Goal: Find specific page/section: Find specific page/section

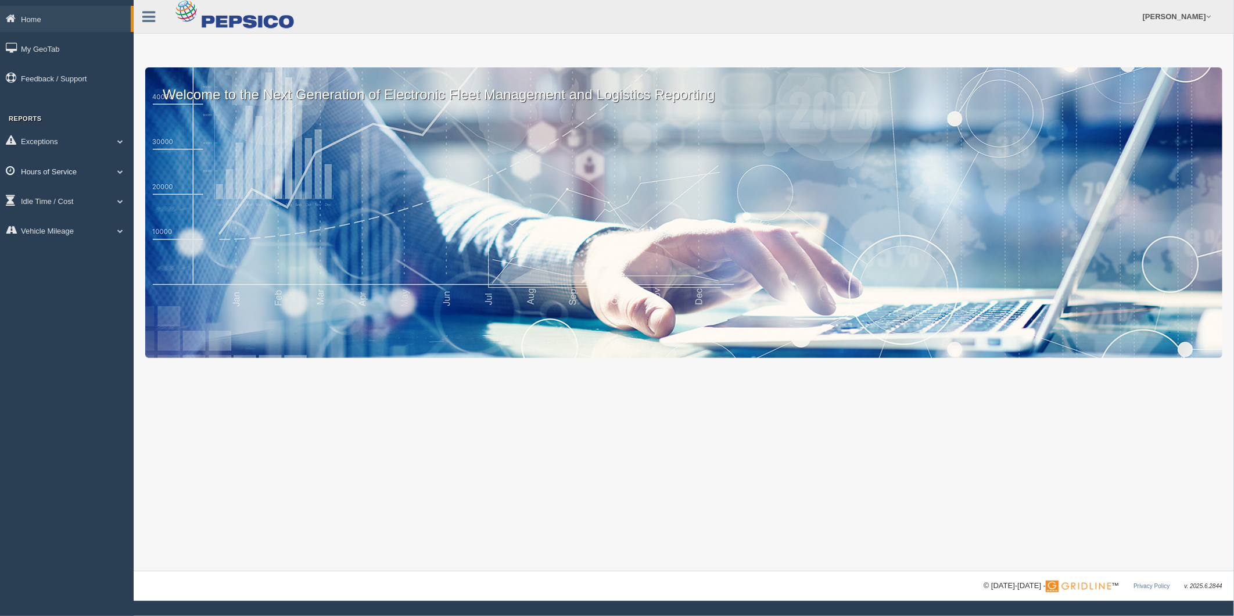
drag, startPoint x: 65, startPoint y: 172, endPoint x: 66, endPoint y: 163, distance: 8.7
click at [65, 172] on link "Hours of Service" at bounding box center [67, 171] width 134 height 26
click at [78, 196] on link "HOS Explanation Reports" at bounding box center [76, 198] width 110 height 21
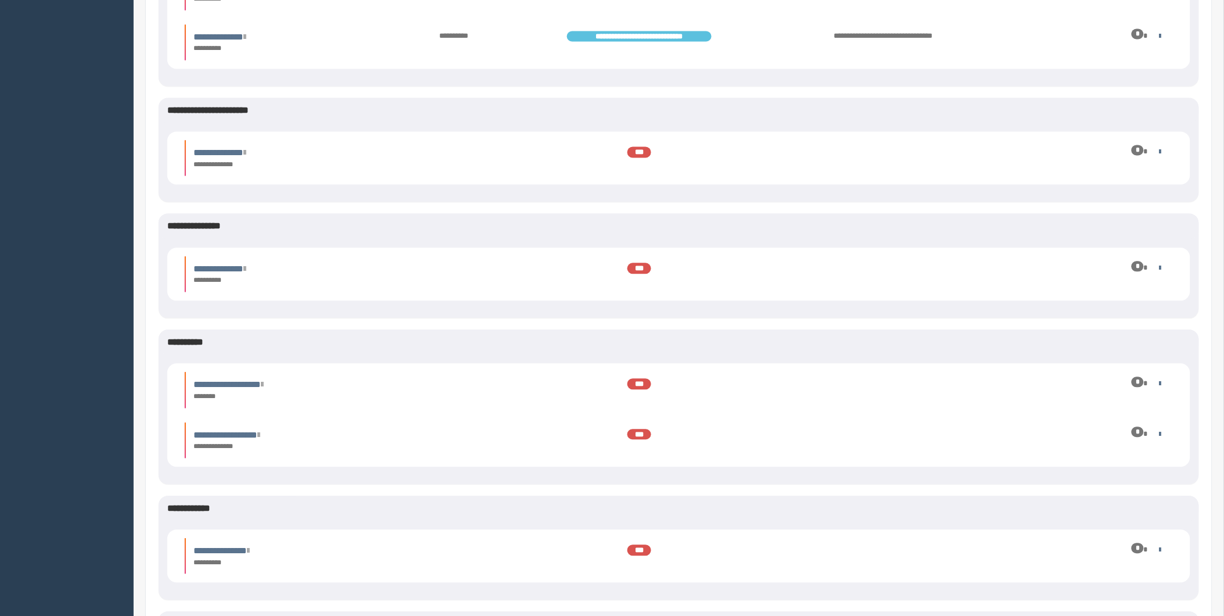
scroll to position [3938, 0]
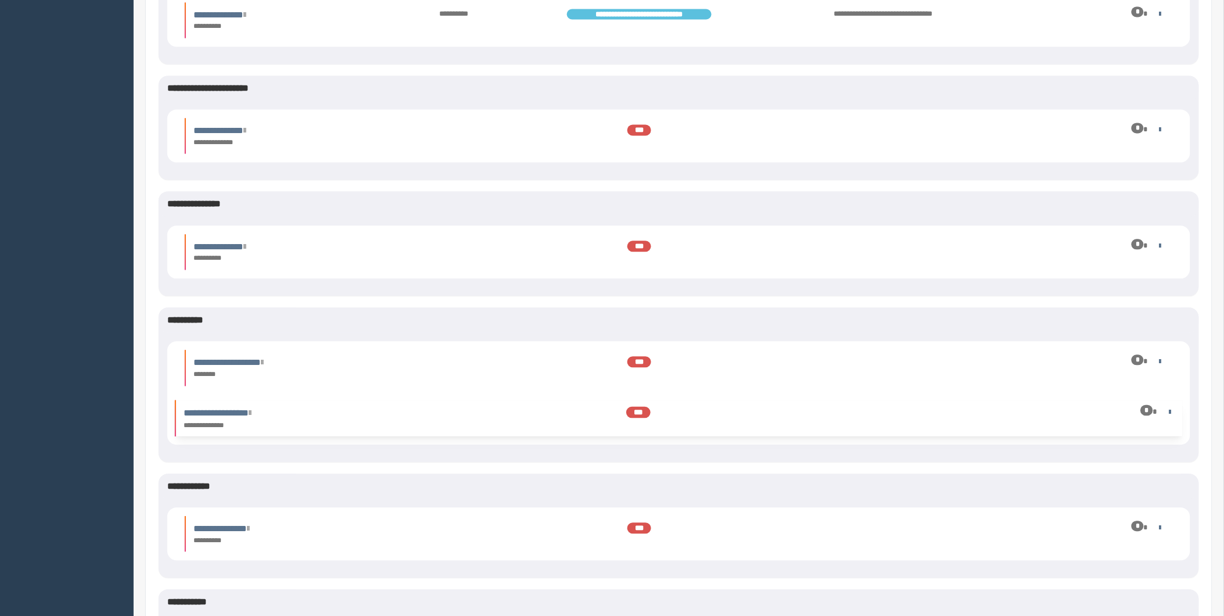
click at [1152, 409] on div "*" at bounding box center [1147, 409] width 12 height 10
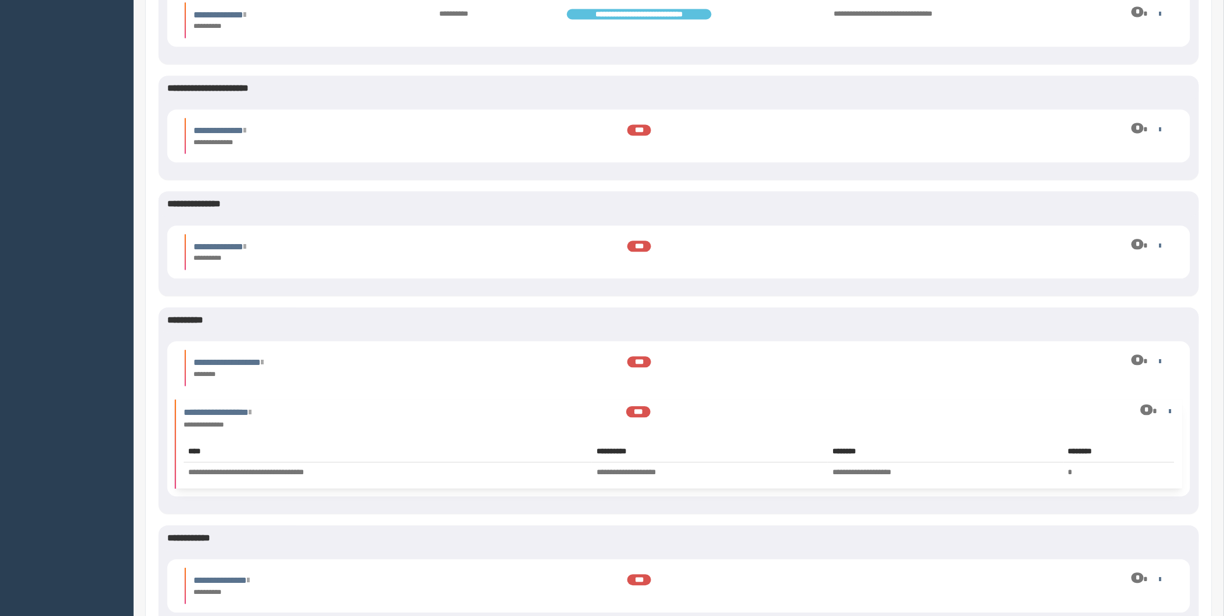
click at [1147, 409] on div "*" at bounding box center [1147, 409] width 12 height 10
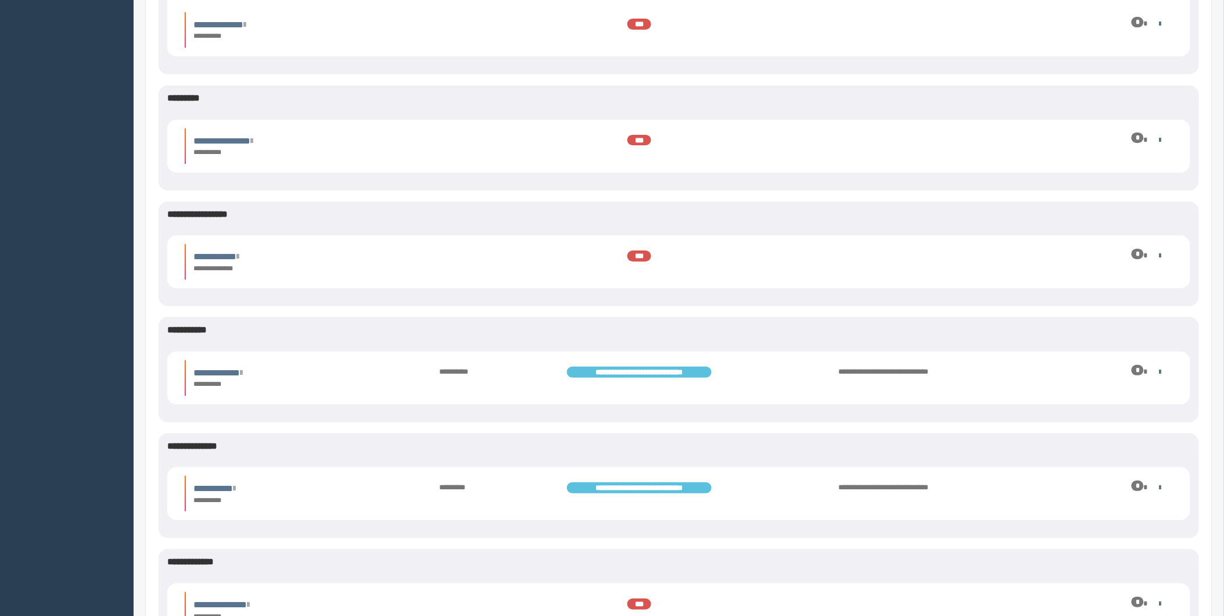
scroll to position [4512, 0]
